Goal: Find specific page/section: Find specific page/section

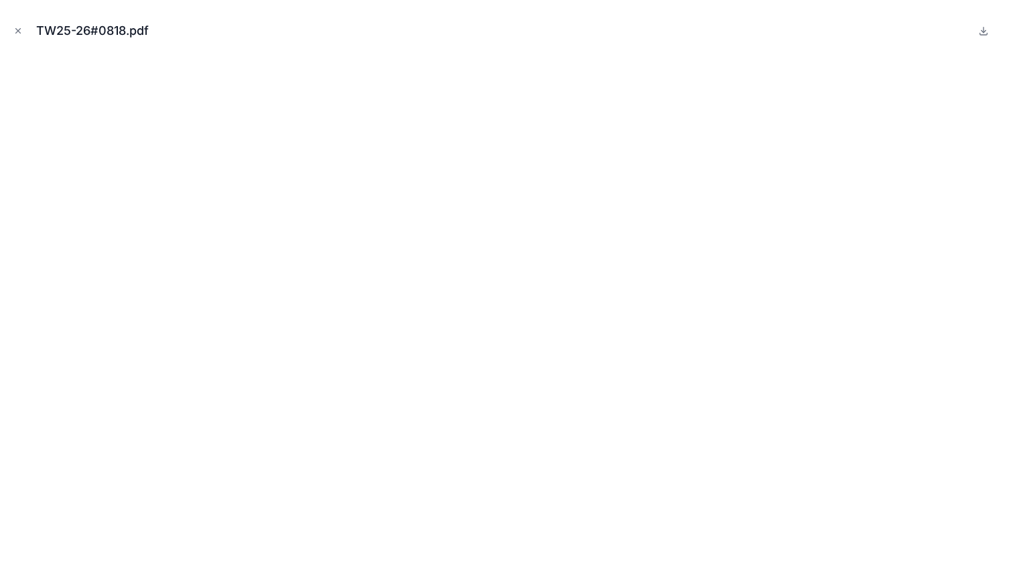
scroll to position [582, 0]
click at [17, 33] on icon "Close modal" at bounding box center [17, 30] width 9 height 9
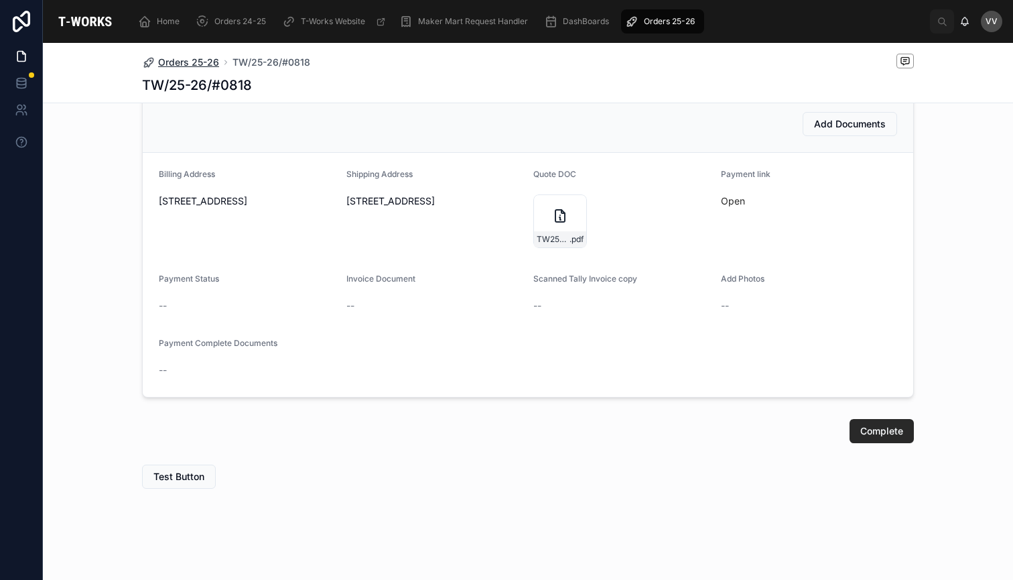
click at [207, 66] on span "Orders 25-26" at bounding box center [188, 62] width 61 height 13
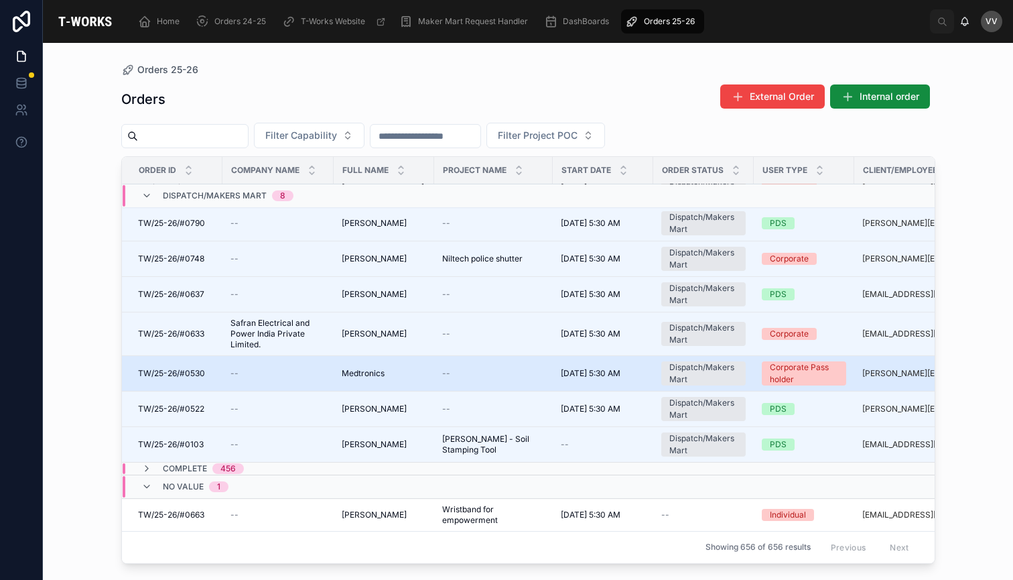
scroll to position [101, 0]
click at [200, 374] on span "TW/25-26/#0530" at bounding box center [171, 373] width 67 height 11
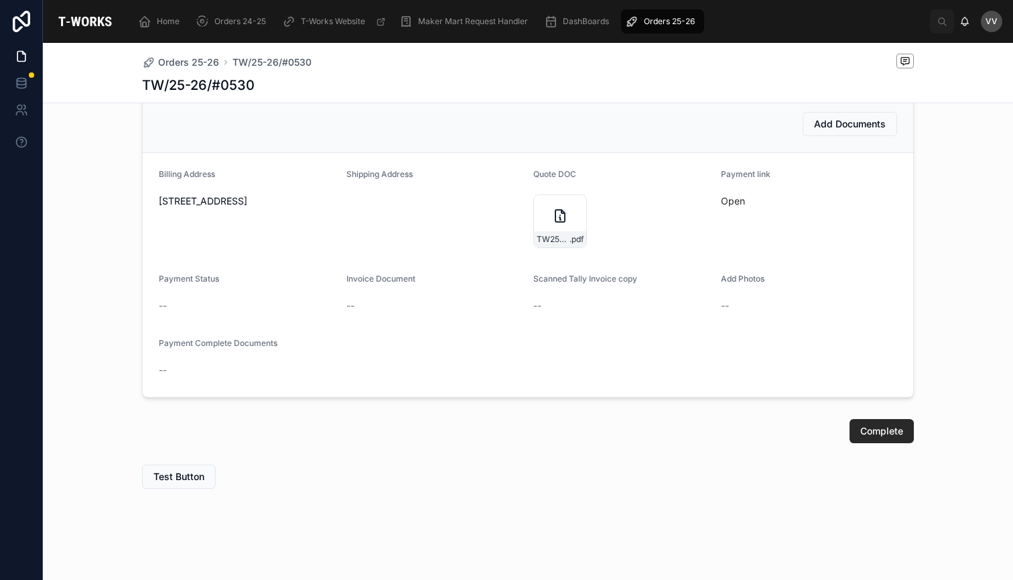
scroll to position [640, 0]
click at [563, 216] on icon at bounding box center [560, 216] width 16 height 16
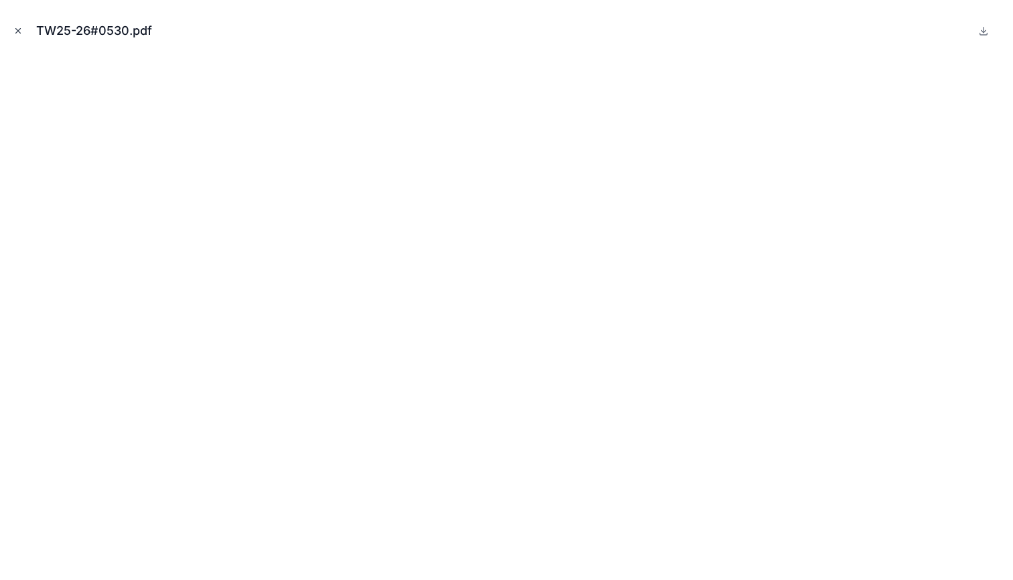
click at [17, 31] on icon "Close modal" at bounding box center [17, 30] width 9 height 9
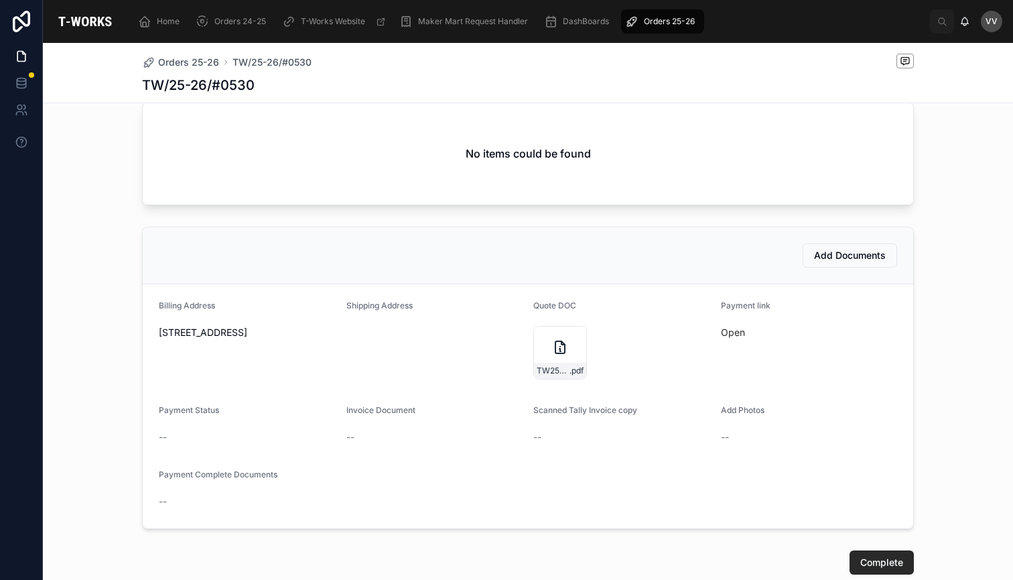
click at [205, 71] on div "Orders 25-26 TW/25-26/#0530 TW/25-26/#0530" at bounding box center [528, 73] width 772 height 60
click at [206, 61] on span "Orders 25-26" at bounding box center [188, 62] width 61 height 13
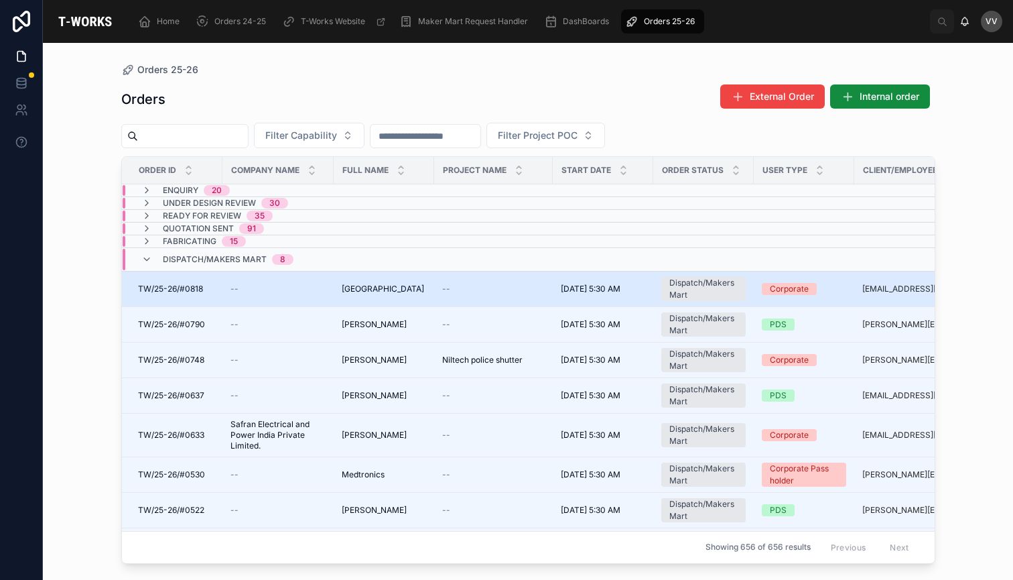
click at [381, 291] on span "[GEOGRAPHIC_DATA]" at bounding box center [383, 288] width 82 height 11
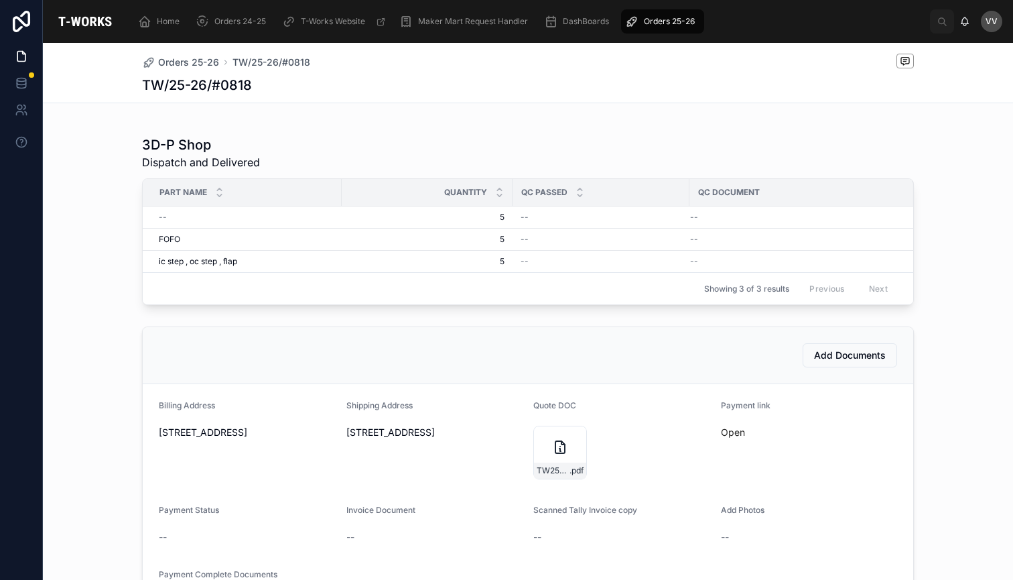
scroll to position [352, 0]
